Goal: Find specific page/section: Find specific page/section

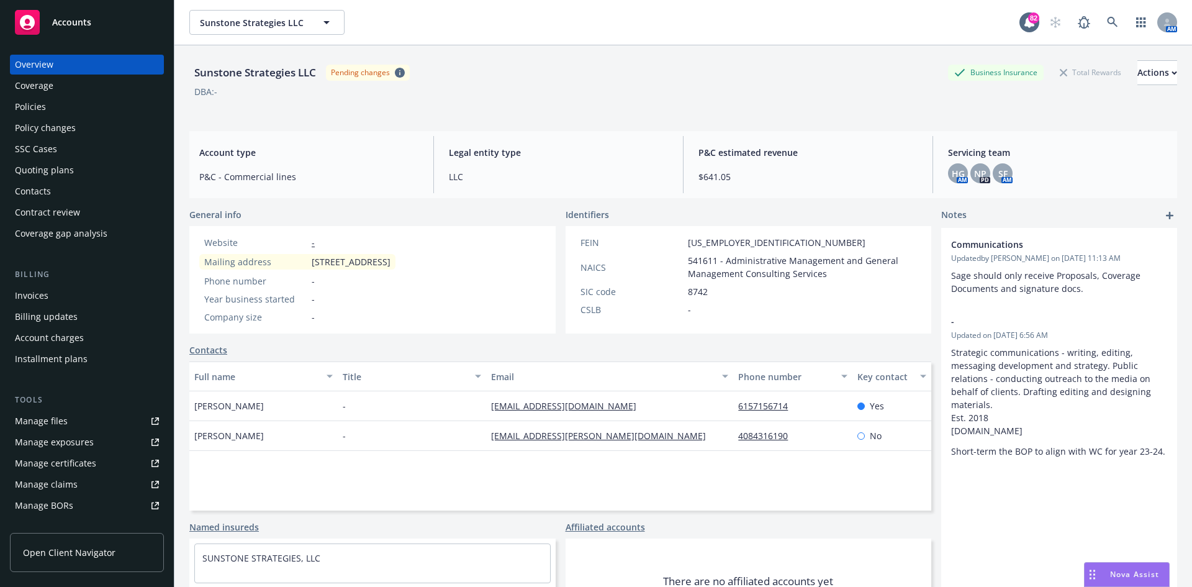
click at [1118, 17] on div "AM" at bounding box center [1110, 22] width 134 height 25
click at [1107, 21] on icon at bounding box center [1112, 22] width 11 height 11
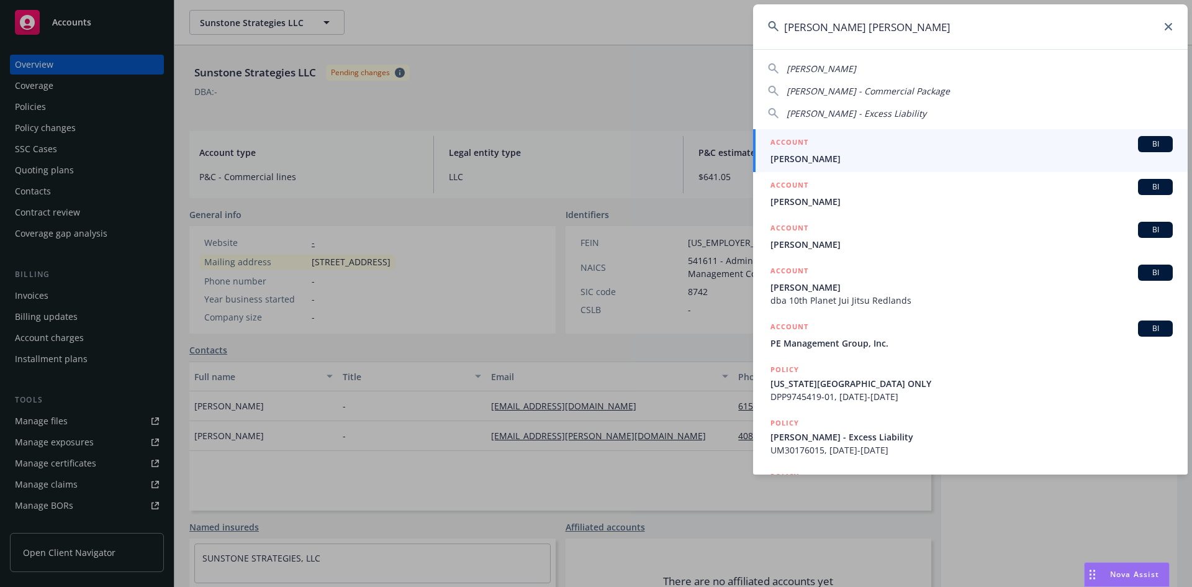
type input "[PERSON_NAME] [PERSON_NAME]"
click at [799, 140] on h5 "ACCOUNT" at bounding box center [790, 143] width 38 height 15
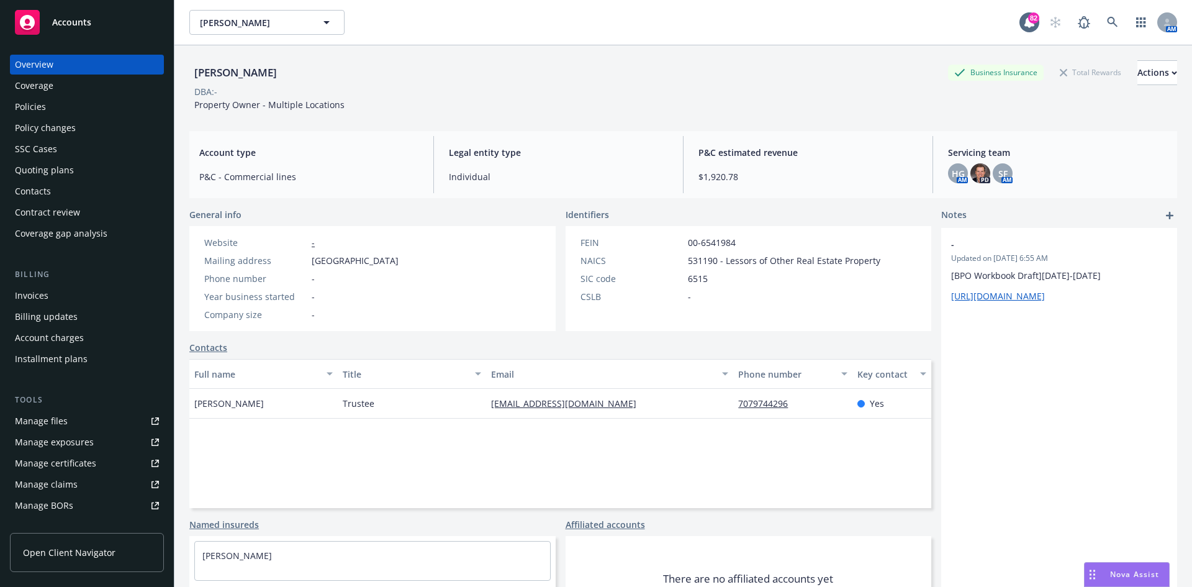
click at [85, 112] on div "Policies" at bounding box center [87, 107] width 144 height 20
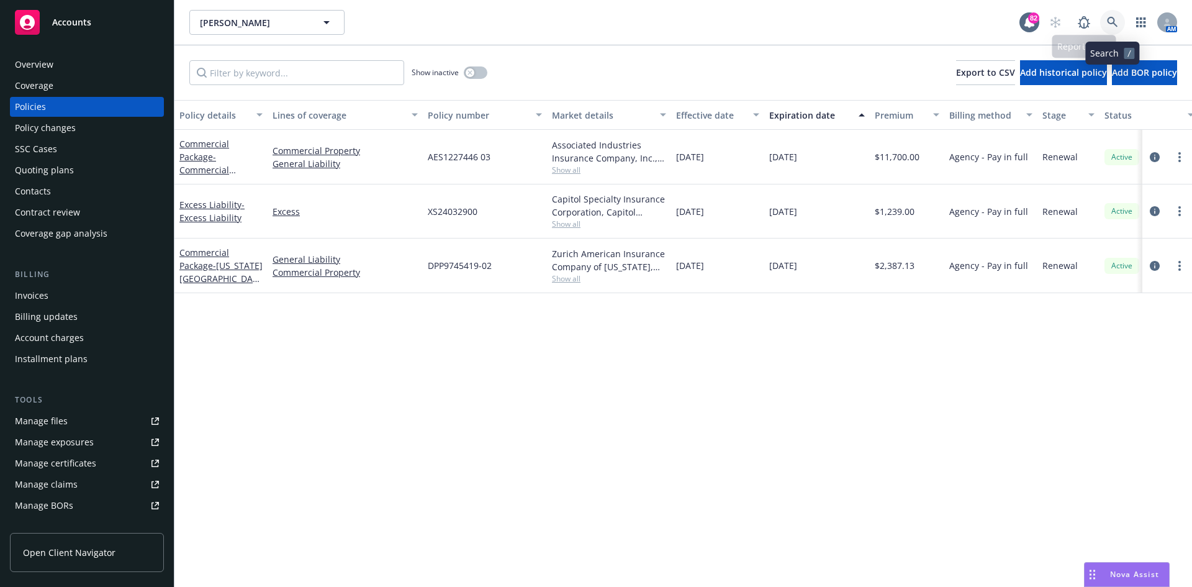
click at [1109, 20] on icon at bounding box center [1112, 22] width 11 height 11
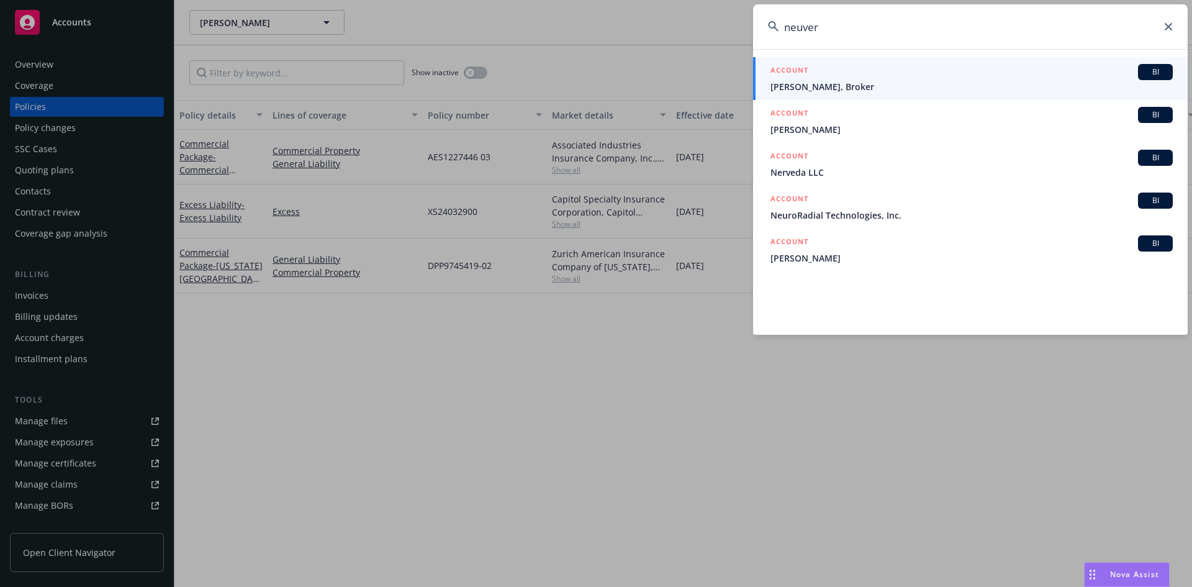
type input "neuvera"
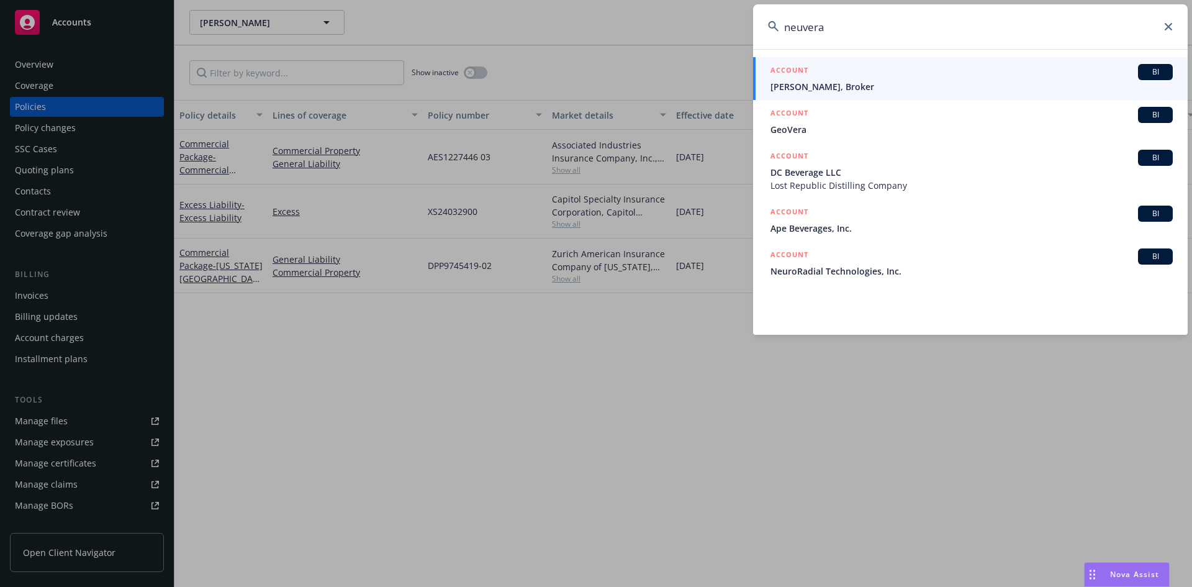
drag, startPoint x: 700, startPoint y: 32, endPoint x: 680, endPoint y: 33, distance: 19.9
click at [684, 33] on div "neuvera ACCOUNT BI [PERSON_NAME], Broker ACCOUNT BI GeoVera ACCOUNT BI DC Bever…" at bounding box center [596, 293] width 1192 height 587
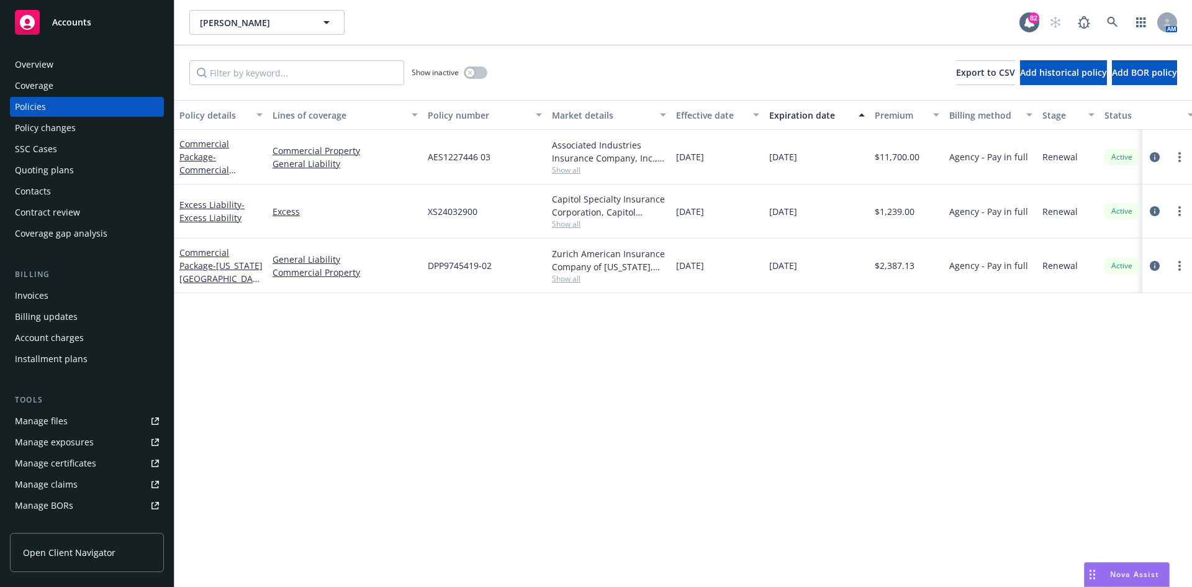
click at [53, 62] on div "Overview" at bounding box center [87, 65] width 144 height 20
